Goal: Task Accomplishment & Management: Complete application form

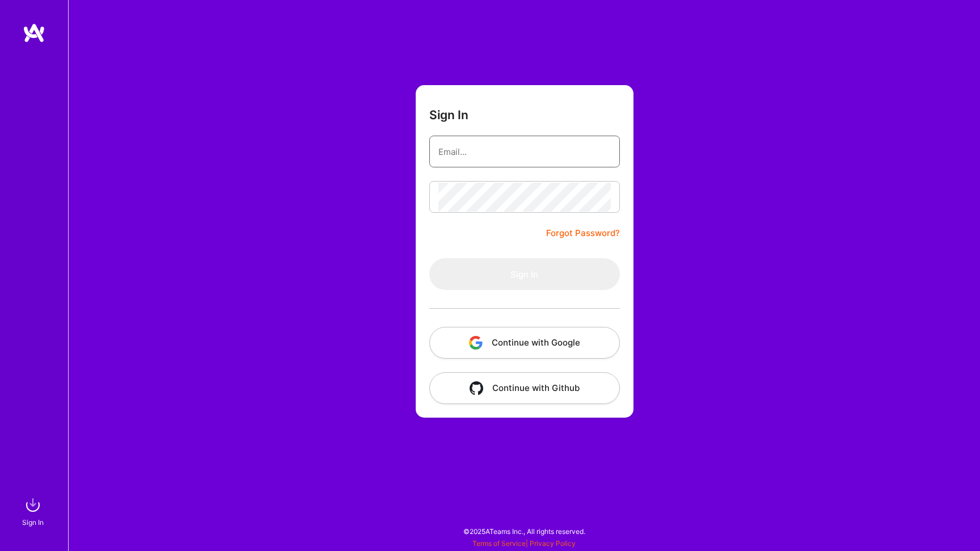
type input "[EMAIL_ADDRESS][DOMAIN_NAME]"
click at [524, 274] on button "Sign In" at bounding box center [524, 274] width 191 height 32
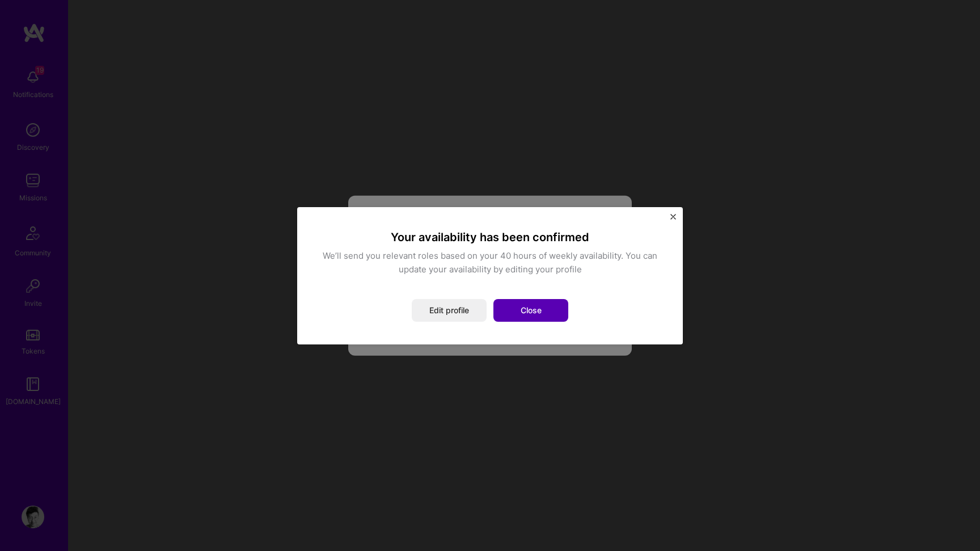
click at [549, 309] on button "Close" at bounding box center [531, 310] width 75 height 23
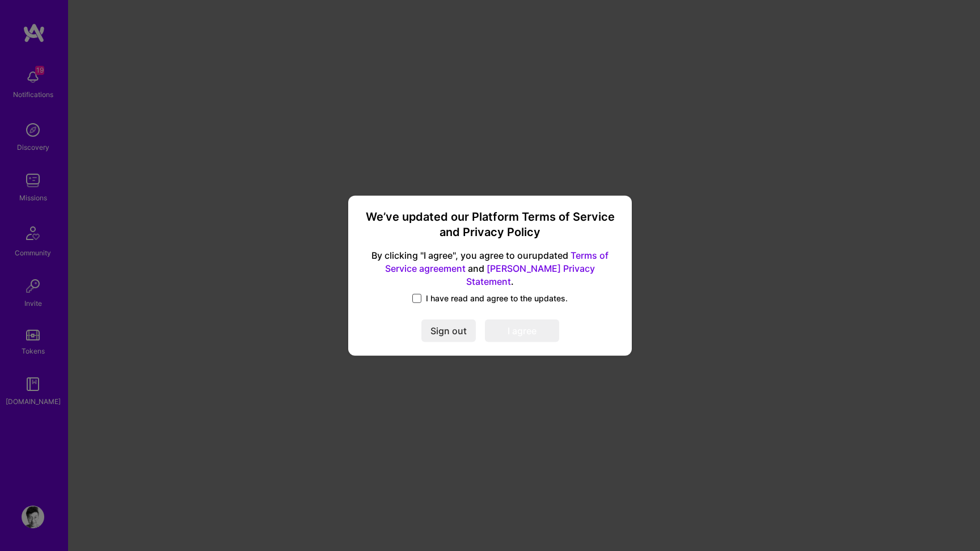
click at [420, 294] on span at bounding box center [416, 298] width 9 height 9
click at [0, 0] on input "I have read and agree to the updates." at bounding box center [0, 0] width 0 height 0
click at [502, 322] on button "I agree" at bounding box center [522, 330] width 74 height 23
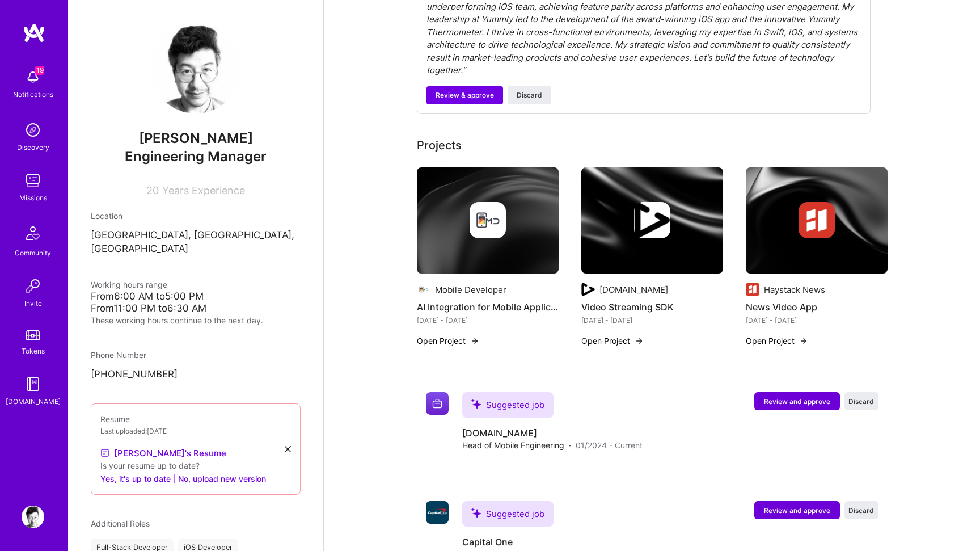
scroll to position [475, 0]
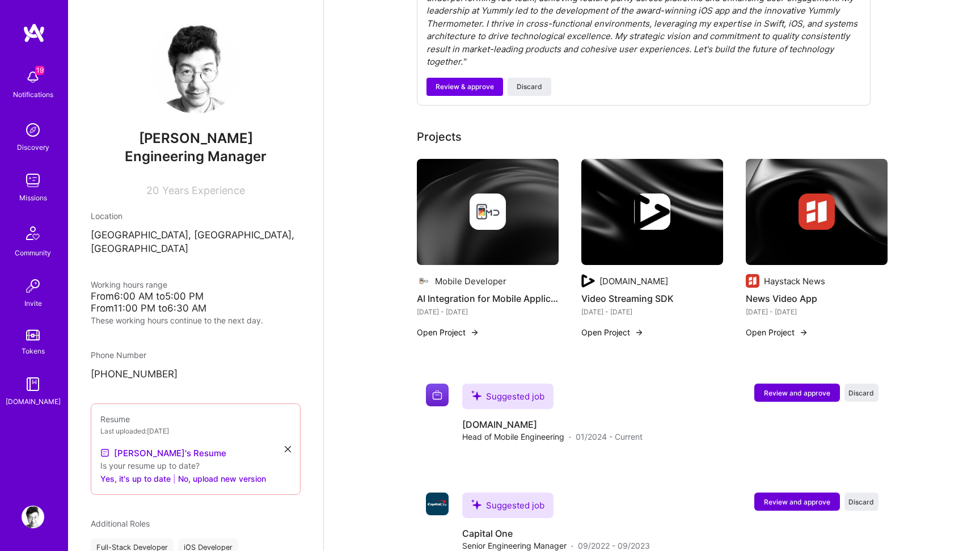
click at [22, 85] on img at bounding box center [33, 77] width 23 height 23
click at [36, 180] on img at bounding box center [33, 180] width 23 height 23
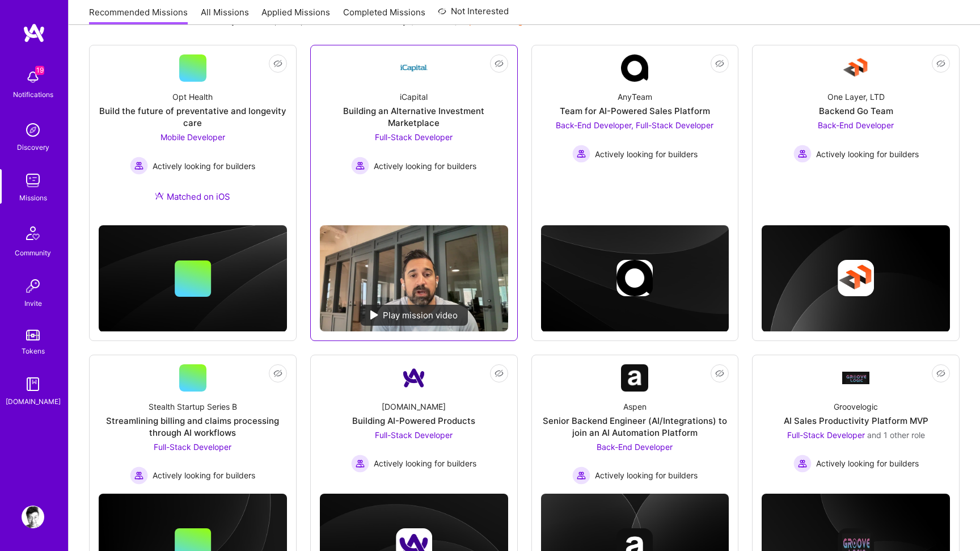
scroll to position [135, 0]
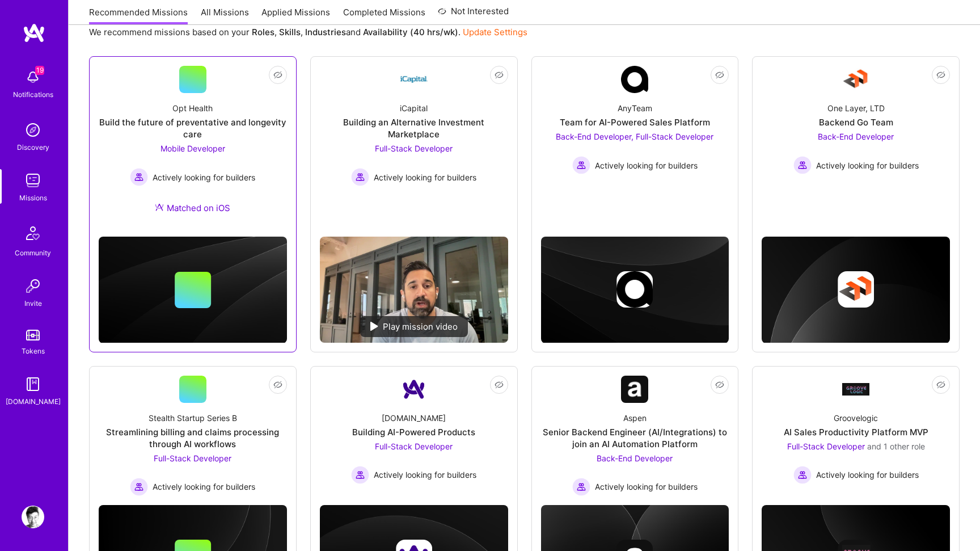
click at [247, 140] on div "Opt Health Build the future of preventative and longevity care Mobile Developer…" at bounding box center [193, 160] width 188 height 134
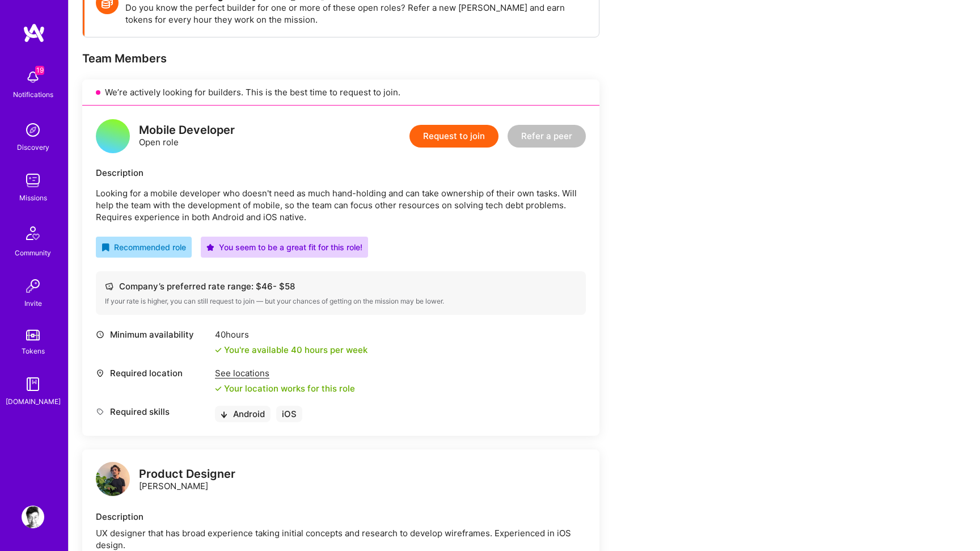
scroll to position [185, 0]
click at [427, 146] on button "Request to join" at bounding box center [454, 137] width 89 height 23
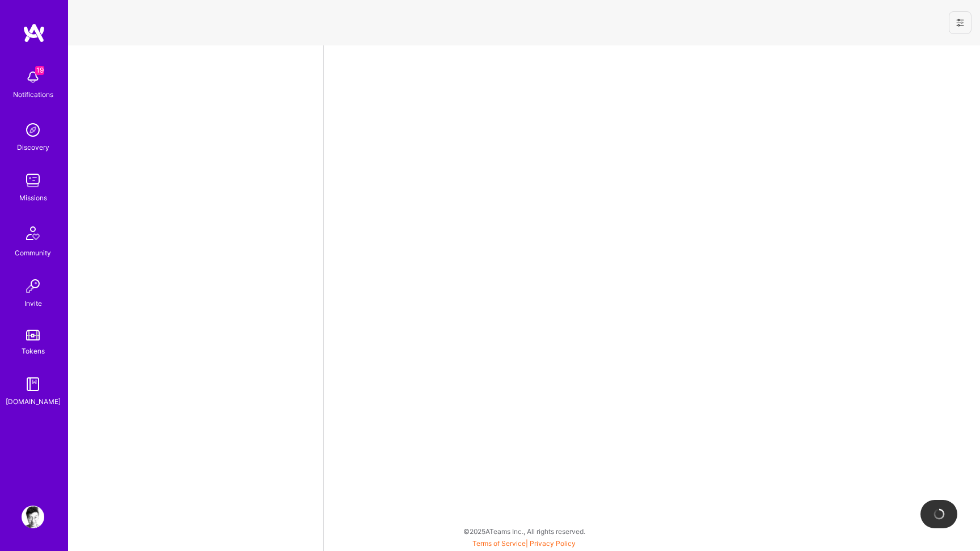
select select "US"
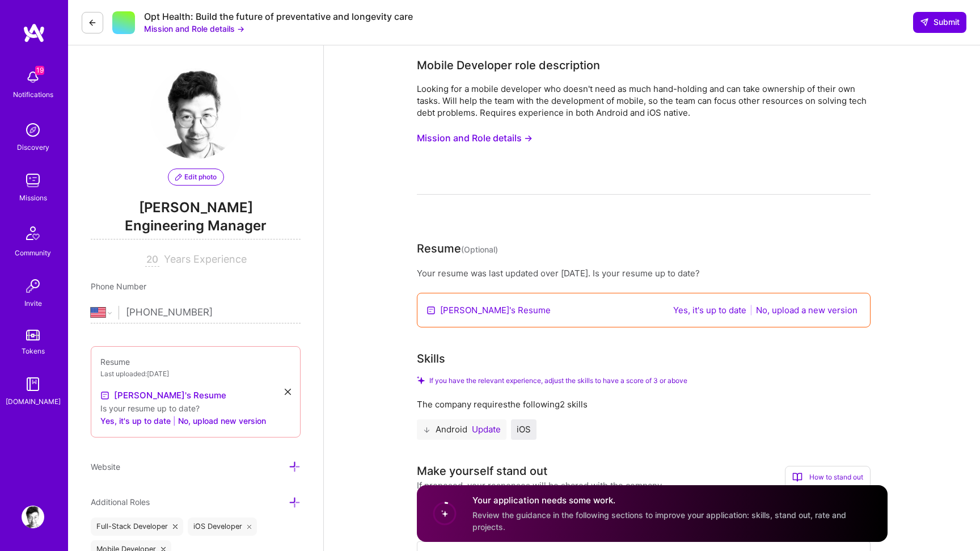
click at [779, 312] on button "No, upload a new version" at bounding box center [807, 310] width 108 height 13
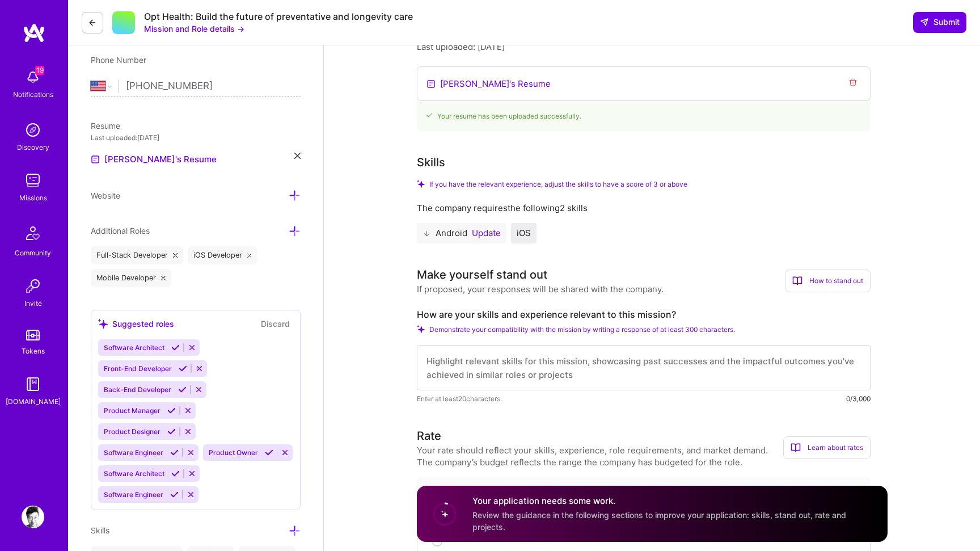
scroll to position [225, 0]
click at [606, 335] on span "Demonstrate your compatibility with the mission by writing a response of at lea…" at bounding box center [582, 330] width 306 height 9
click at [749, 380] on textarea at bounding box center [644, 368] width 454 height 45
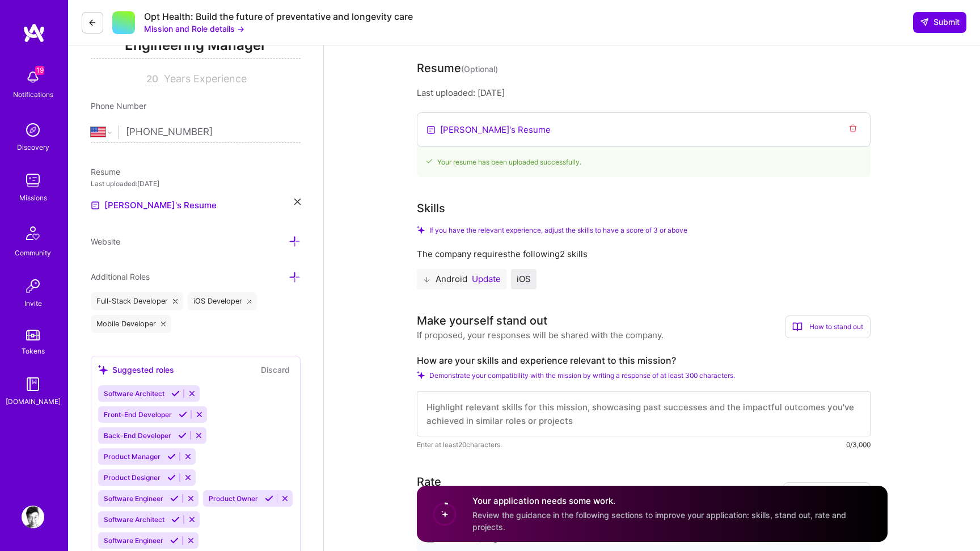
scroll to position [162, 0]
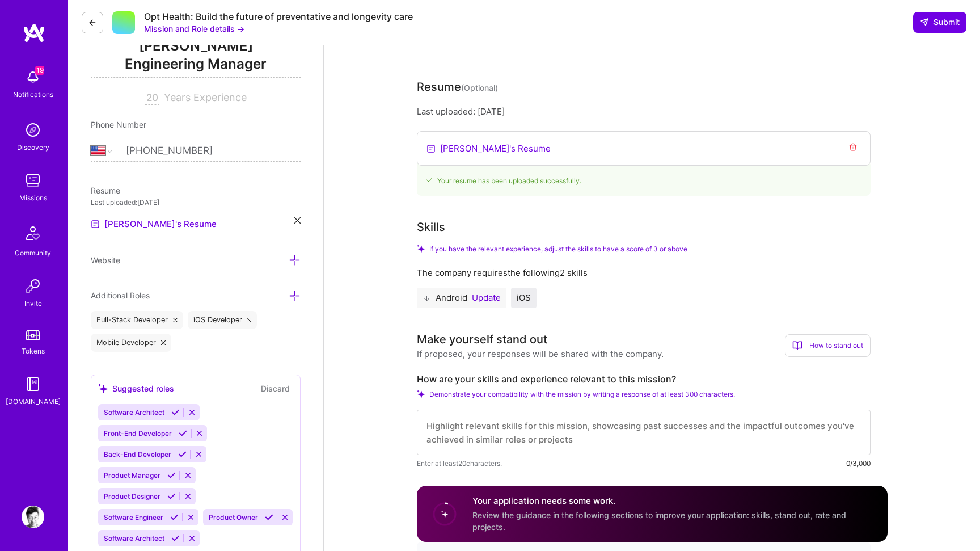
click at [438, 394] on span "Demonstrate your compatibility with the mission by writing a response of at lea…" at bounding box center [582, 394] width 306 height 9
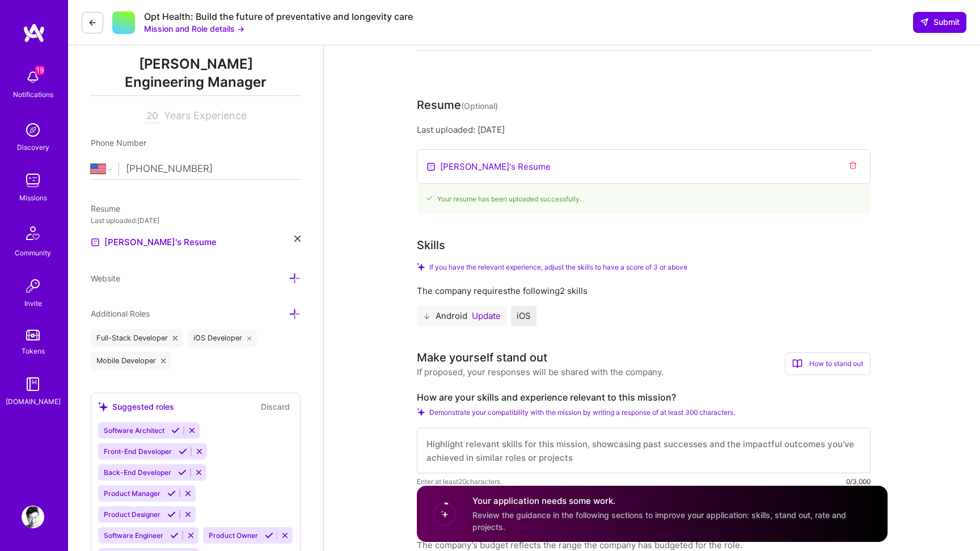
scroll to position [139, 0]
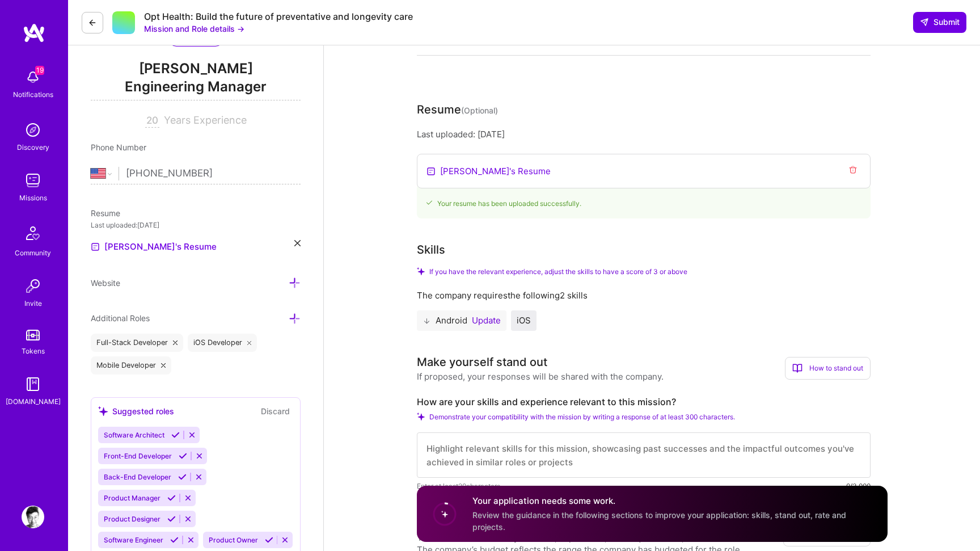
drag, startPoint x: 490, startPoint y: 322, endPoint x: 494, endPoint y: 328, distance: 7.9
click at [494, 328] on div "Android Update" at bounding box center [462, 320] width 90 height 20
click at [494, 331] on div "Android Update" at bounding box center [462, 320] width 90 height 20
click at [94, 34] on div "Opt Health: Build the future of preventative and longevity care Mission and Rol…" at bounding box center [247, 23] width 331 height 24
click at [93, 32] on button at bounding box center [93, 23] width 22 height 22
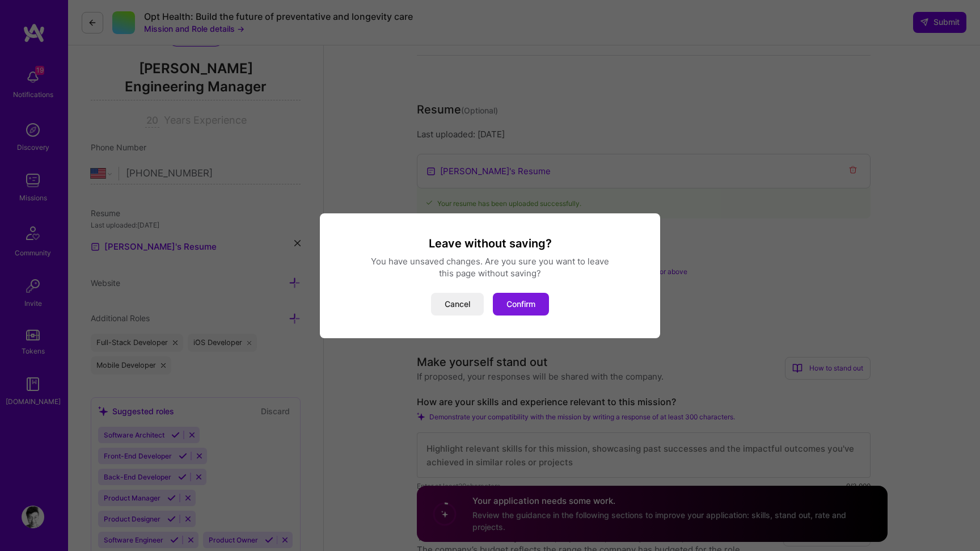
click at [535, 304] on button "Confirm" at bounding box center [521, 304] width 56 height 23
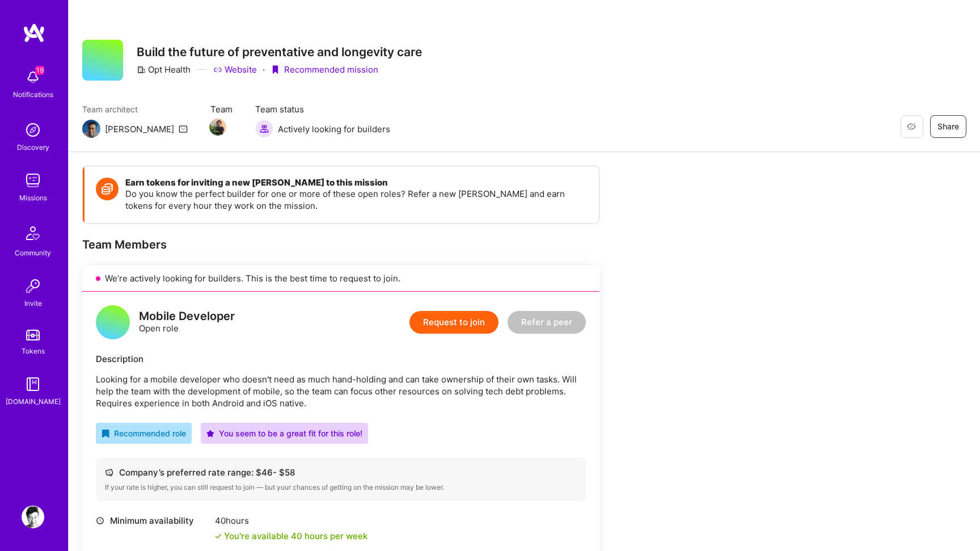
click at [535, 304] on div "Mobile Developer Open role Request to join Refer a peer Description Looking for…" at bounding box center [340, 457] width 517 height 330
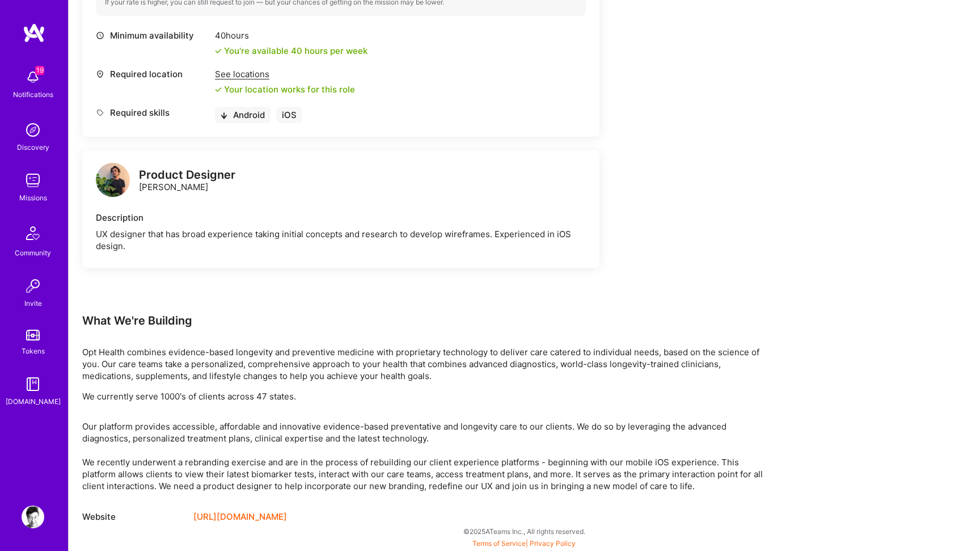
scroll to position [485, 0]
